Goal: Task Accomplishment & Management: Complete application form

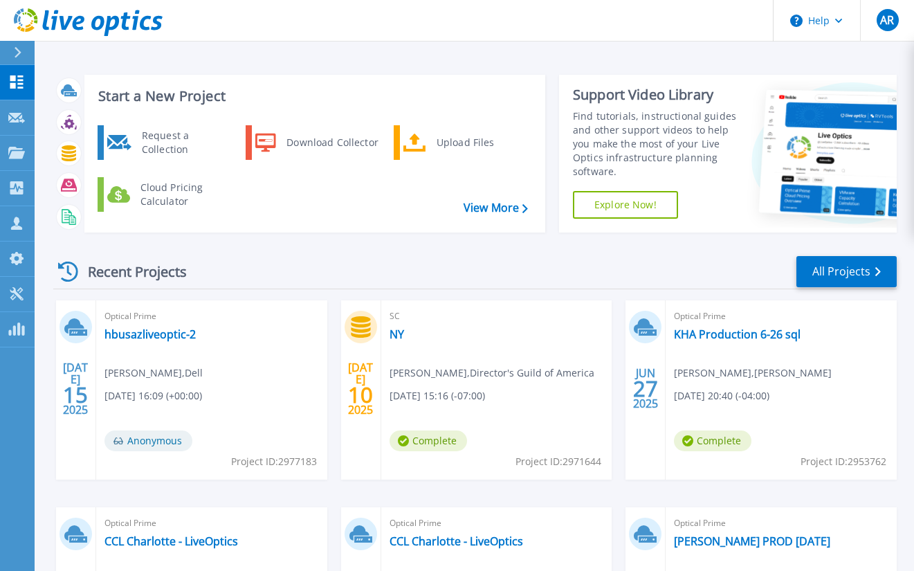
click at [156, 161] on div "Request a Collection Download Collector Upload Files Cloud Pricing Calculator" at bounding box center [312, 174] width 451 height 104
click at [151, 150] on div "Request a Collection" at bounding box center [185, 143] width 101 height 28
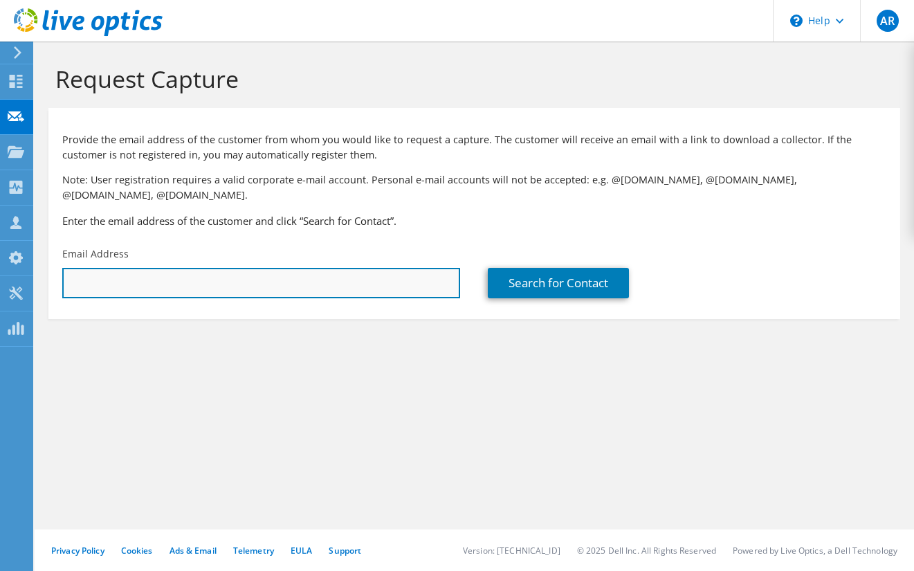
click at [288, 268] on input "text" at bounding box center [261, 283] width 398 height 30
paste input "HFHTTQ2"
drag, startPoint x: 288, startPoint y: 268, endPoint x: 297, endPoint y: 268, distance: 9.7
click at [297, 268] on input "HFHTTQ2" at bounding box center [261, 283] width 398 height 30
drag, startPoint x: -57, startPoint y: 270, endPoint x: -205, endPoint y: 263, distance: 148.9
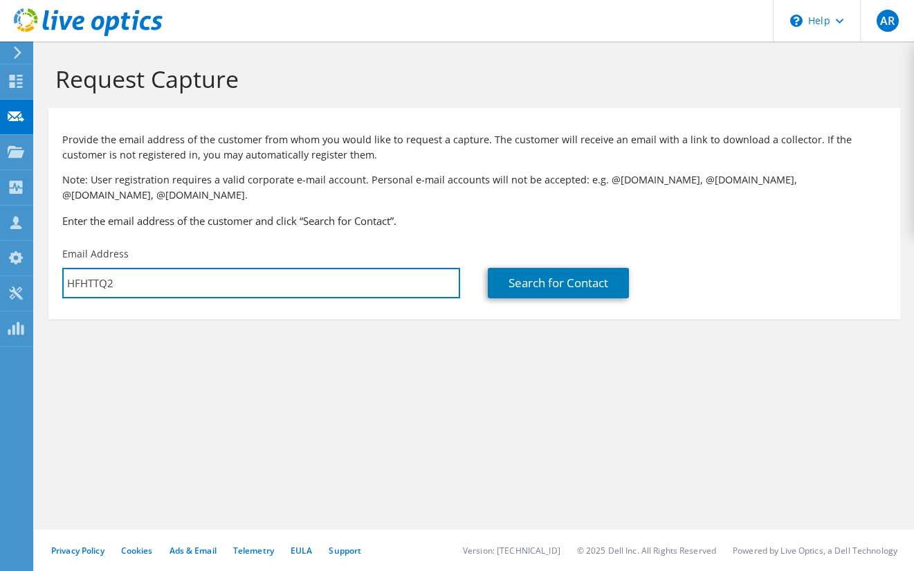
click at [0, 263] on html "AR Partner Team Member Alejandro Roman alejrom@cdw.com CDW My Profile Log Out \…" at bounding box center [457, 285] width 914 height 571
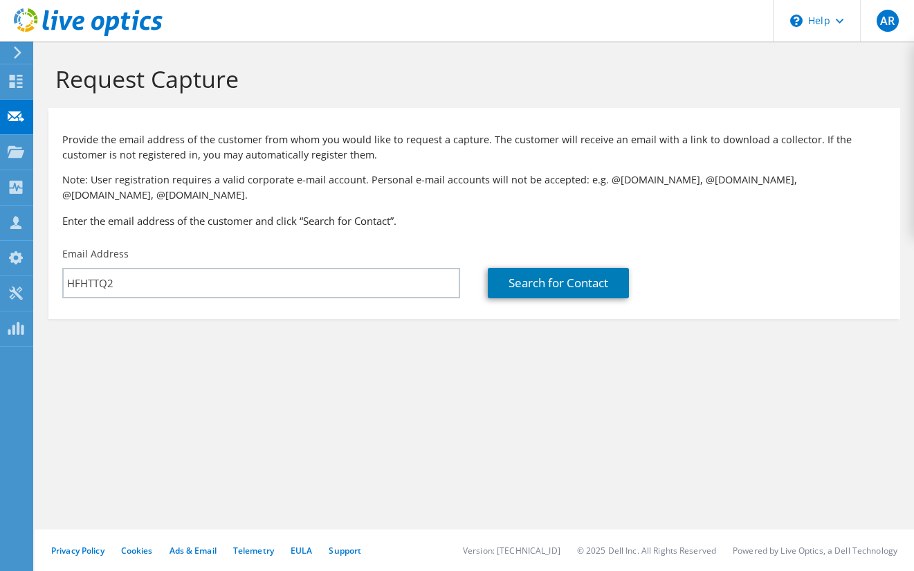
click at [698, 132] on p "Provide the email address of the customer from whom you would like to request a…" at bounding box center [474, 147] width 824 height 30
drag, startPoint x: 297, startPoint y: 239, endPoint x: 219, endPoint y: 267, distance: 82.5
click at [249, 257] on div "Email Address HFHTTQ2" at bounding box center [260, 272] width 425 height 65
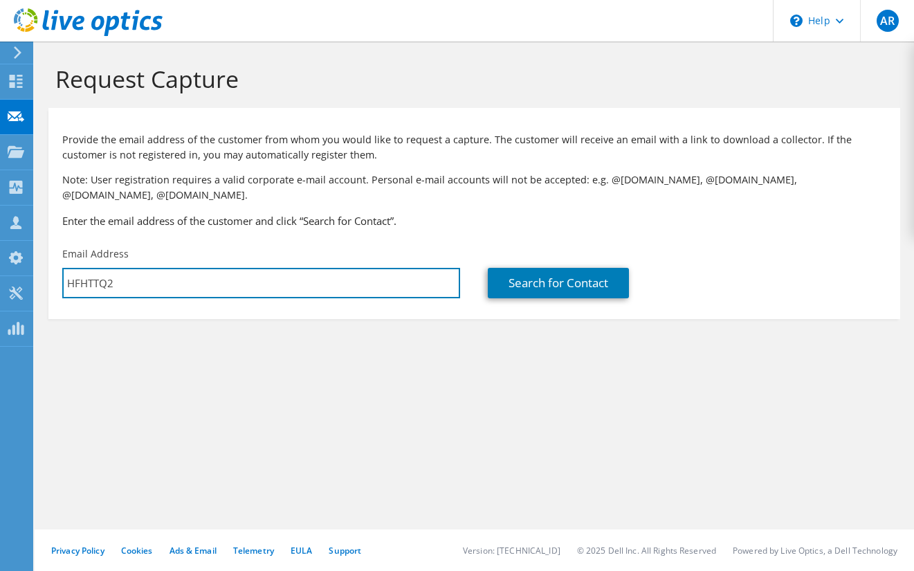
drag, startPoint x: 219, startPoint y: 267, endPoint x: -239, endPoint y: 288, distance: 458.5
click at [0, 288] on html "AR Partner Team Member Alejandro Roman alejrom@cdw.com CDW My Profile Log Out \…" at bounding box center [457, 285] width 914 height 571
paste input "bwatkins@focusbroadband.com"
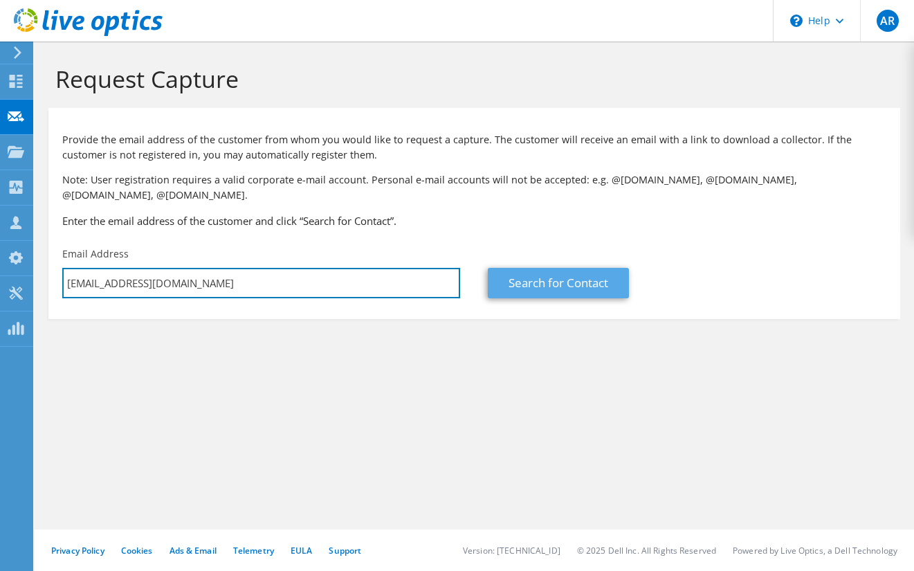
type input "bwatkins@focusbroadband.com"
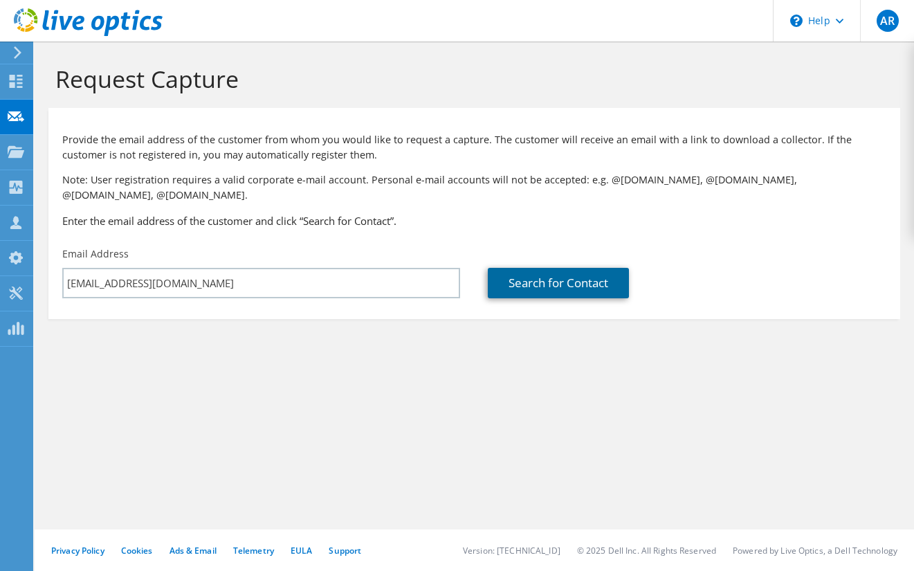
click at [605, 273] on link "Search for Contact" at bounding box center [558, 283] width 141 height 30
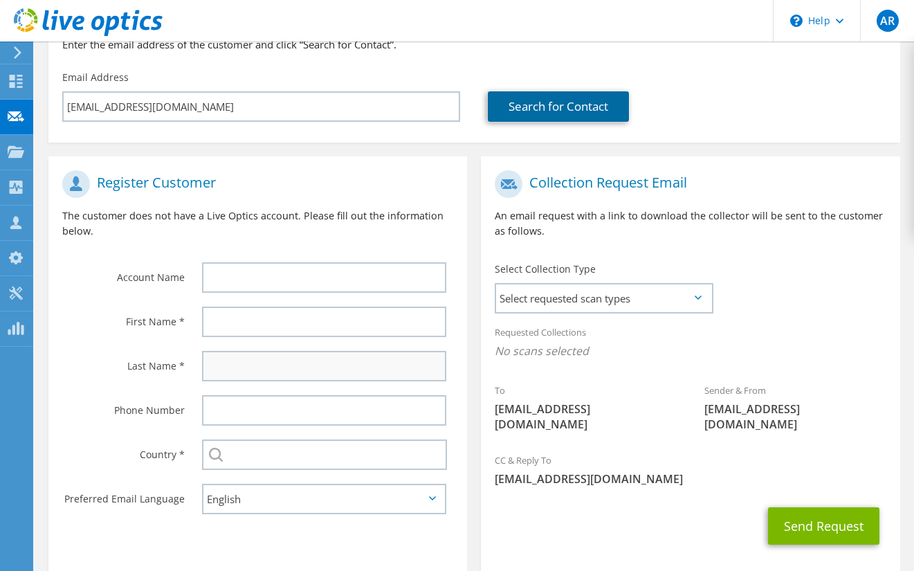
scroll to position [217, 0]
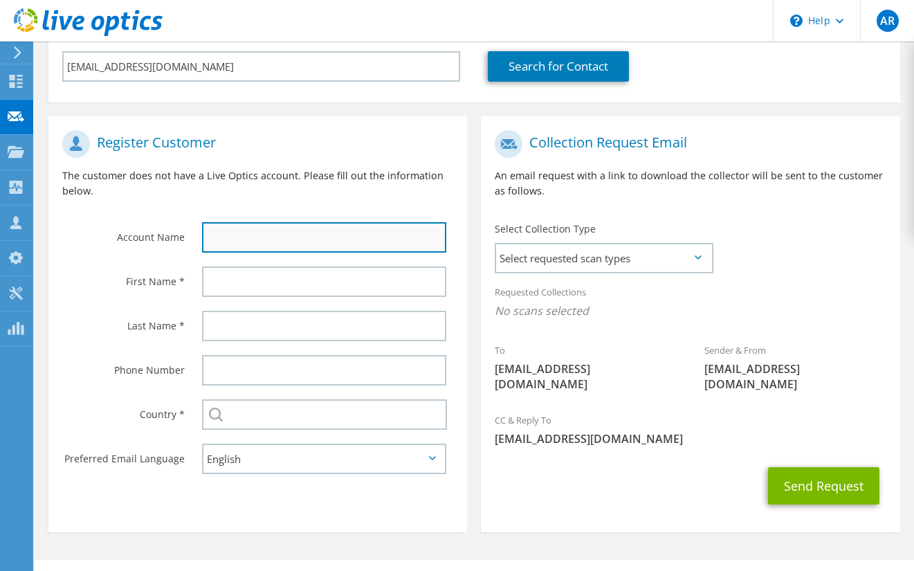
click at [264, 222] on input "text" at bounding box center [324, 237] width 245 height 30
type input "Focus Broadband"
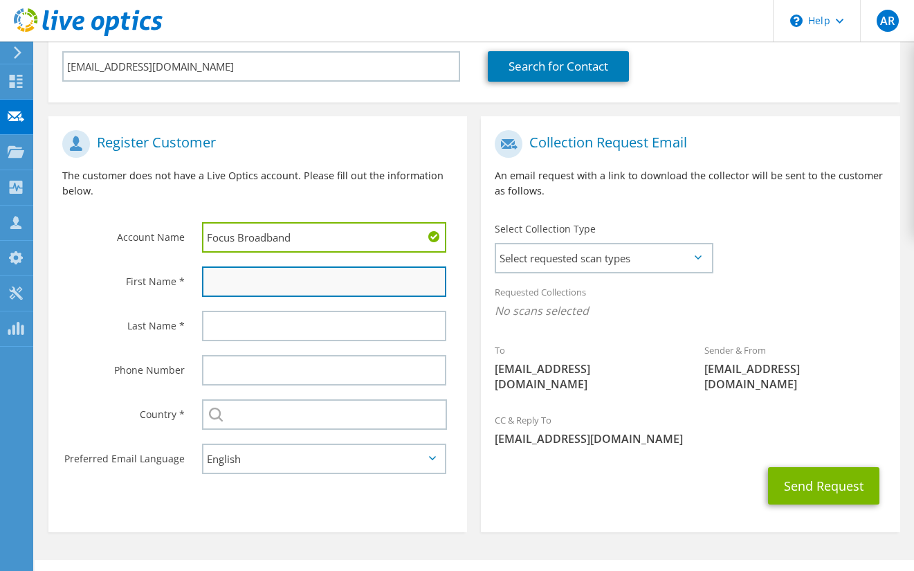
drag, startPoint x: 215, startPoint y: 278, endPoint x: 235, endPoint y: 270, distance: 21.1
click at [215, 278] on input "text" at bounding box center [324, 281] width 245 height 30
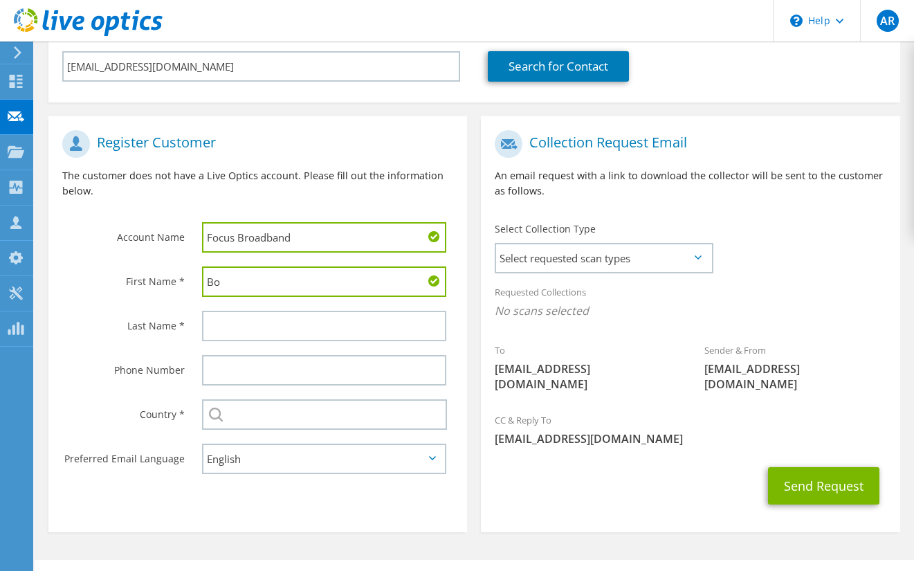
type input "Bo"
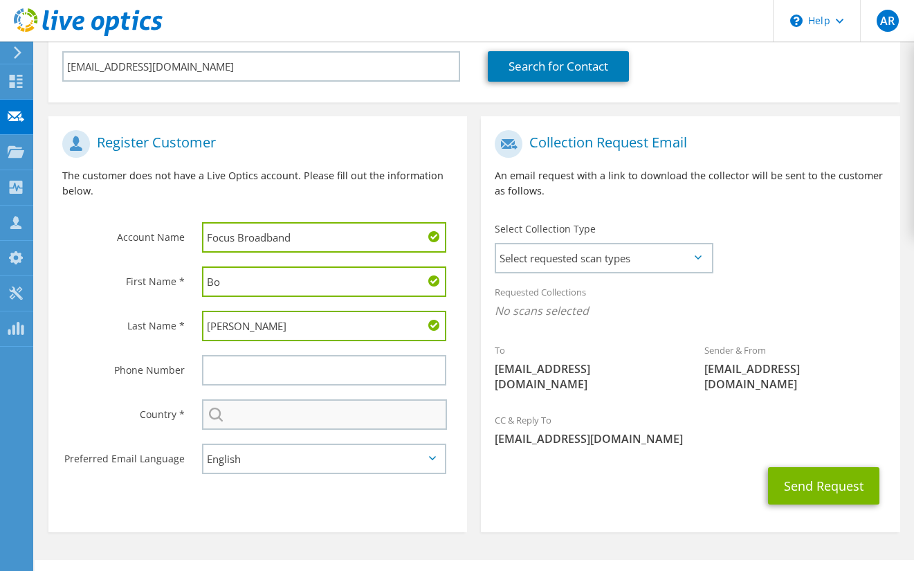
type input "Watkins"
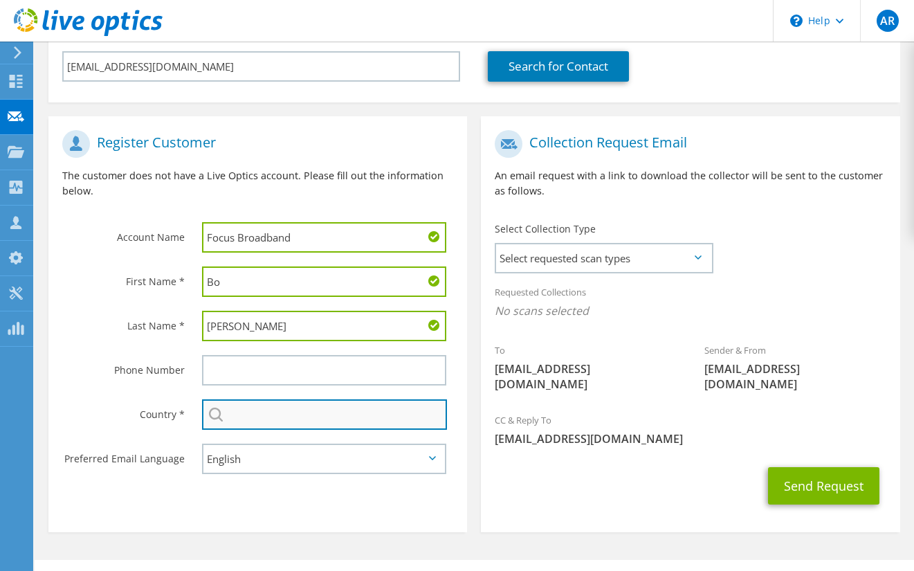
click at [309, 405] on input "text" at bounding box center [325, 414] width 246 height 30
type input "[GEOGRAPHIC_DATA]"
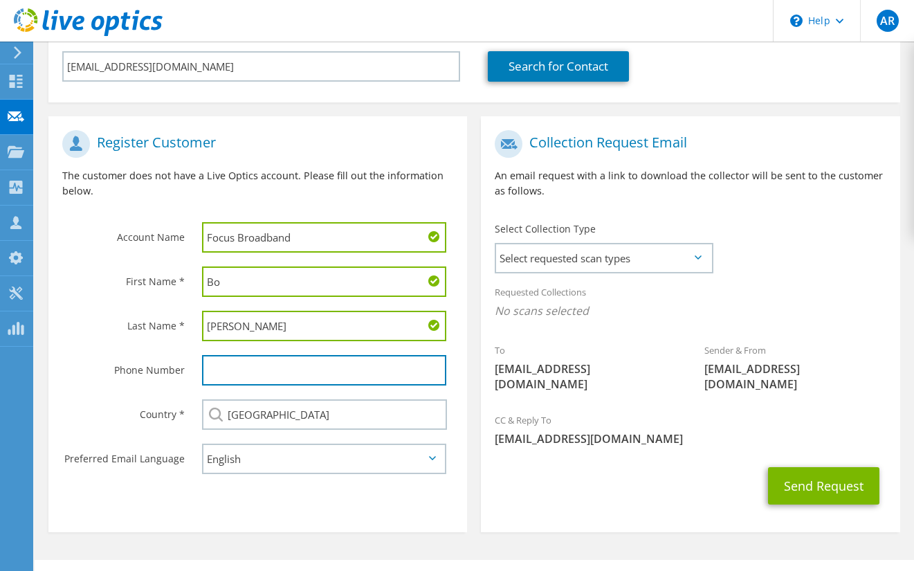
type input "3129565508"
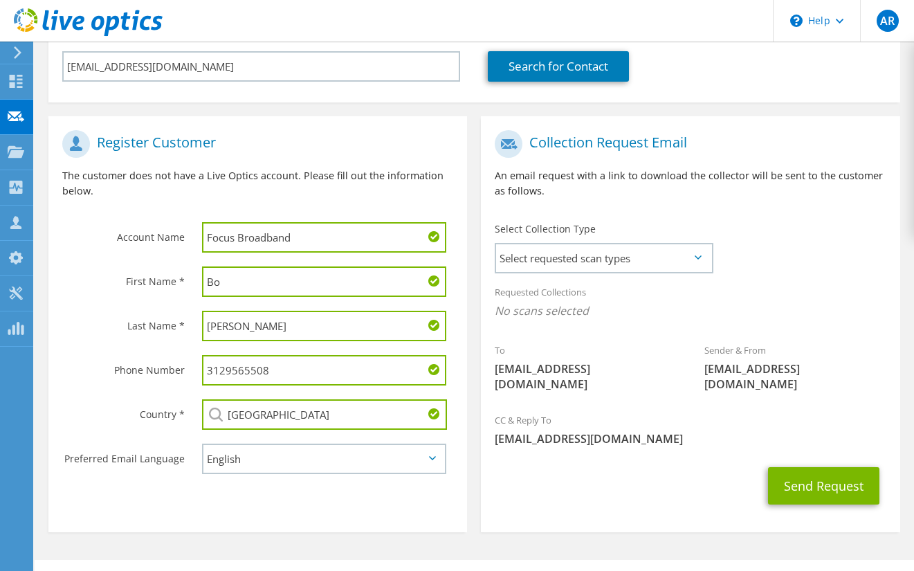
drag, startPoint x: 266, startPoint y: 351, endPoint x: 132, endPoint y: 345, distance: 133.6
click at [134, 348] on div "Phone Number 3129565508" at bounding box center [257, 370] width 419 height 44
click at [367, 399] on input "[GEOGRAPHIC_DATA]" at bounding box center [325, 414] width 246 height 30
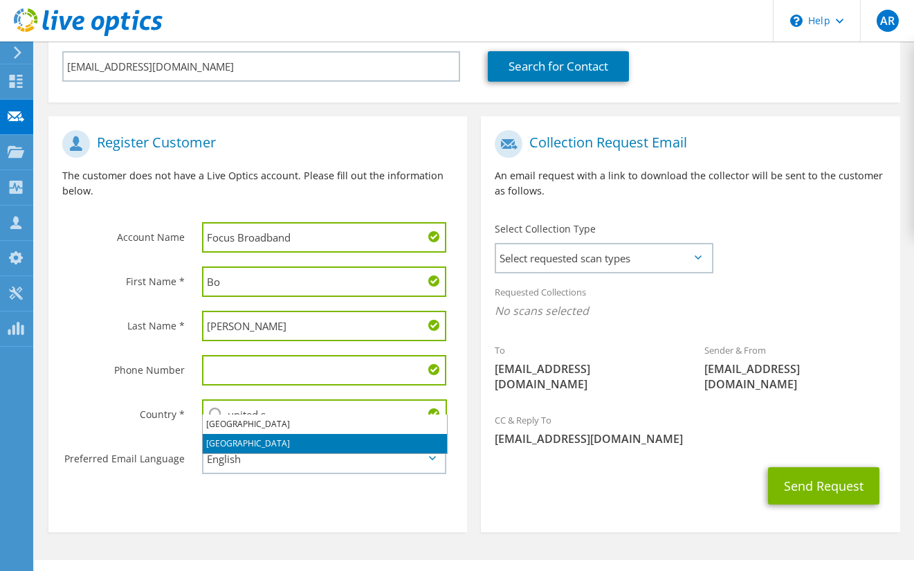
click at [272, 436] on li "[GEOGRAPHIC_DATA]" at bounding box center [325, 443] width 244 height 19
type input "[GEOGRAPHIC_DATA]"
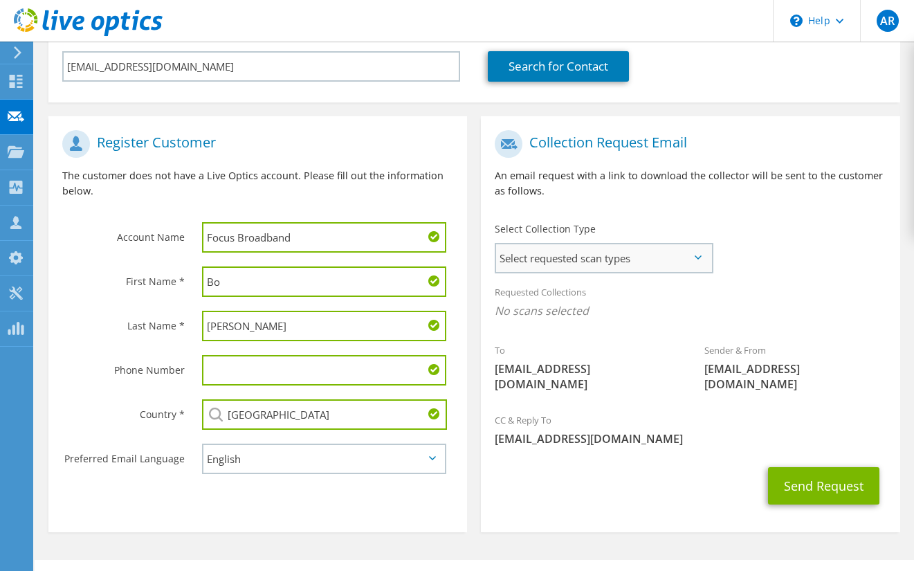
click at [592, 246] on span "Select requested scan types" at bounding box center [603, 258] width 214 height 28
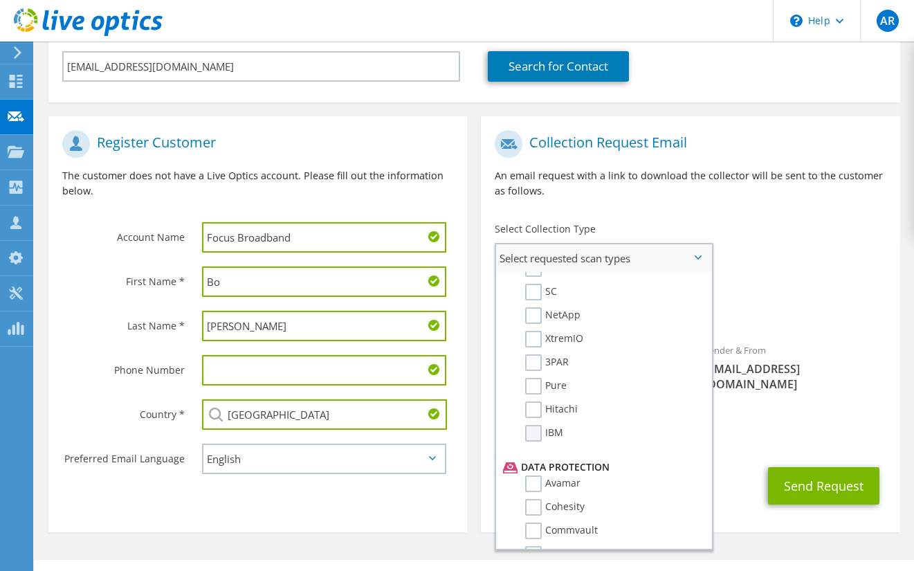
scroll to position [311, 0]
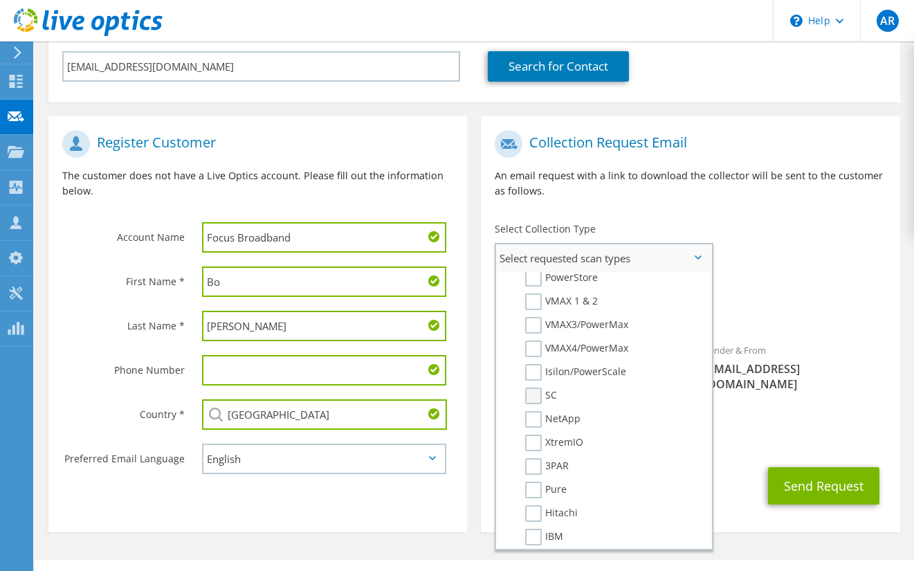
click at [533, 387] on label "SC" at bounding box center [541, 395] width 32 height 17
click at [0, 0] on input "SC" at bounding box center [0, 0] width 0 height 0
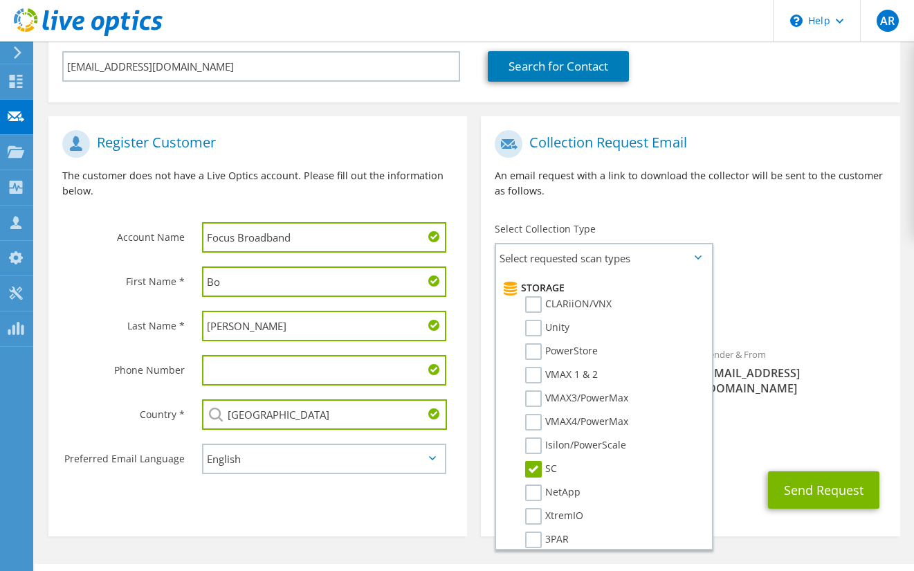
scroll to position [208, 0]
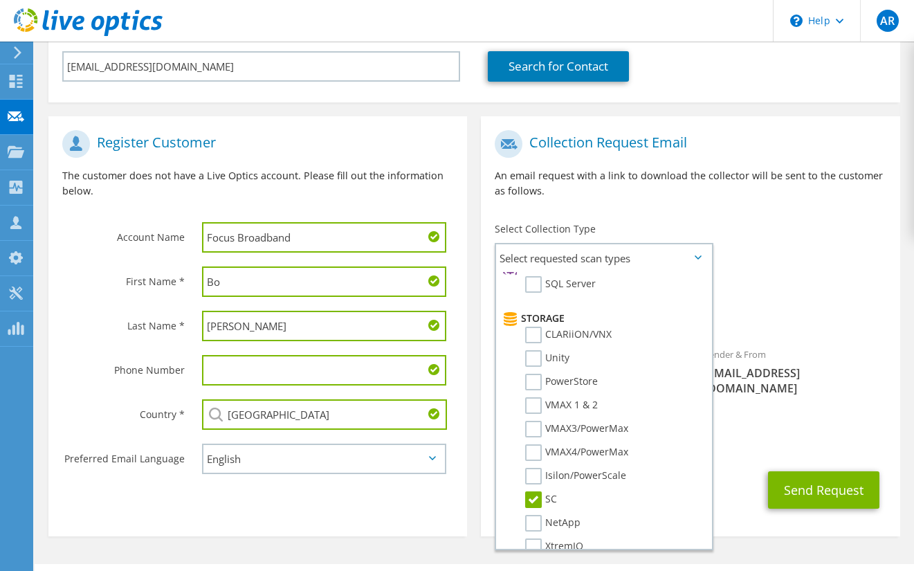
click at [812, 303] on span "SC" at bounding box center [690, 314] width 391 height 23
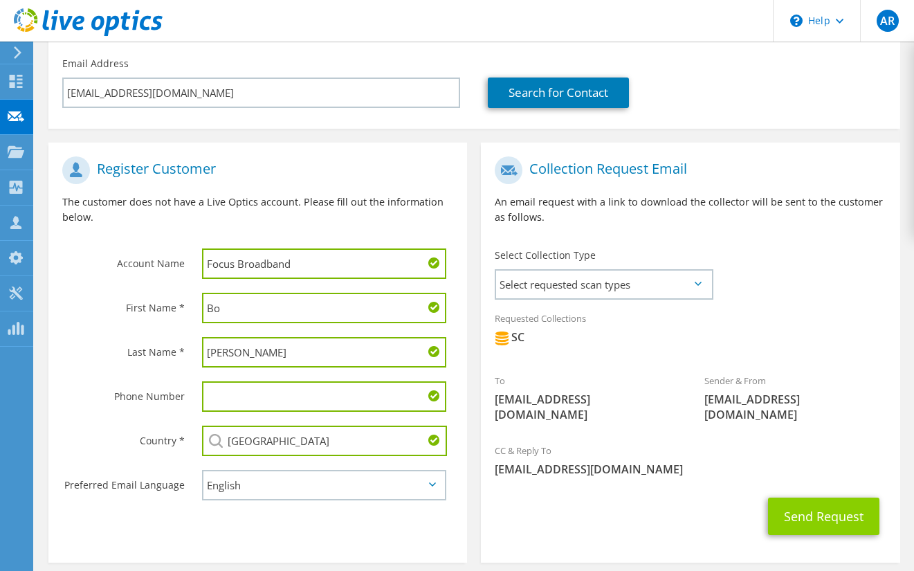
scroll to position [217, 0]
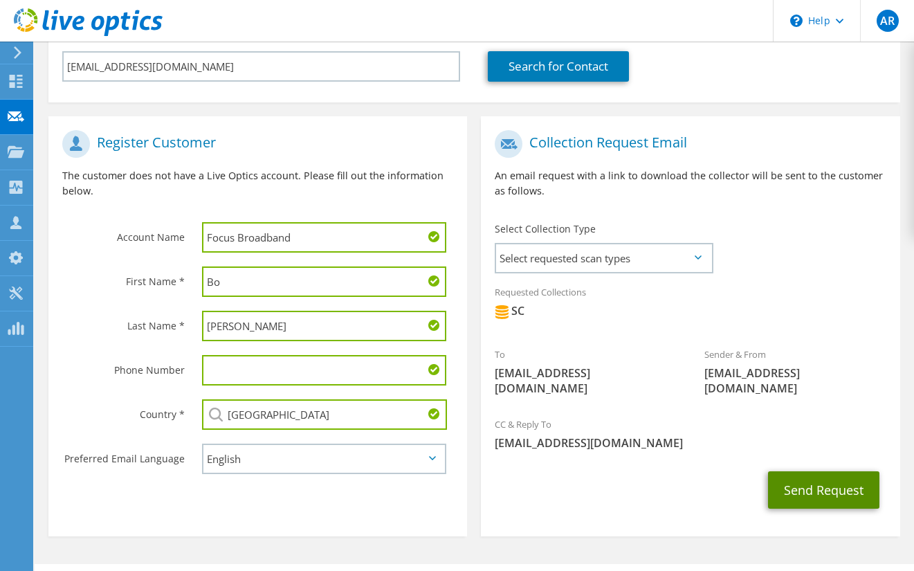
click at [817, 471] on button "Send Request" at bounding box center [823, 489] width 111 height 37
